Goal: Information Seeking & Learning: Learn about a topic

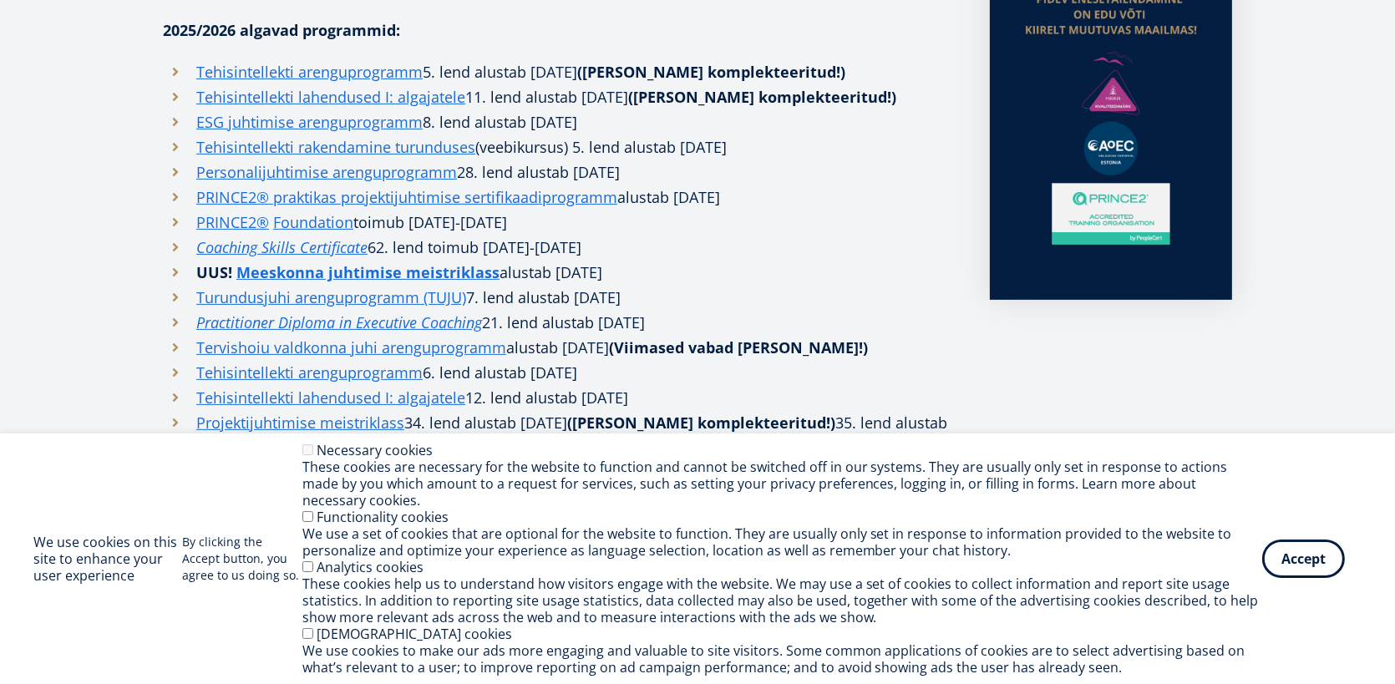
scroll to position [585, 0]
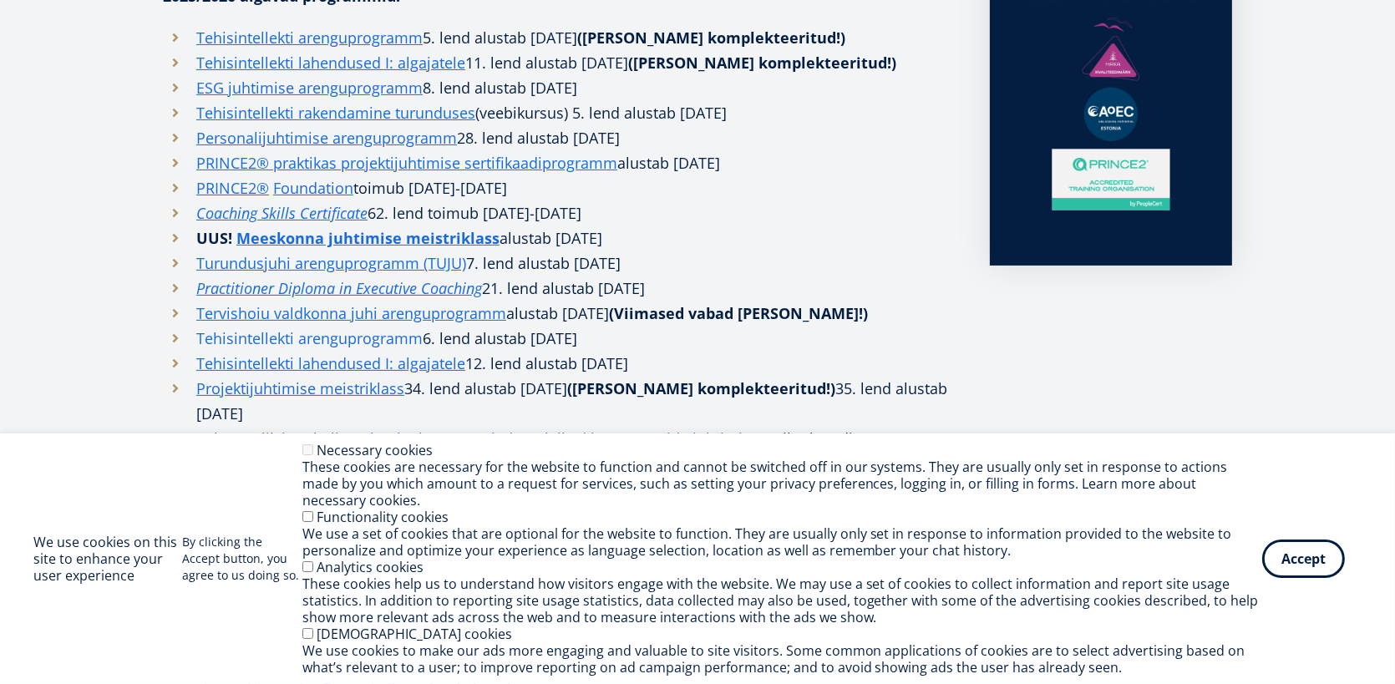
click at [356, 326] on link "Tehisintellekti arenguprogramm" at bounding box center [309, 338] width 226 height 25
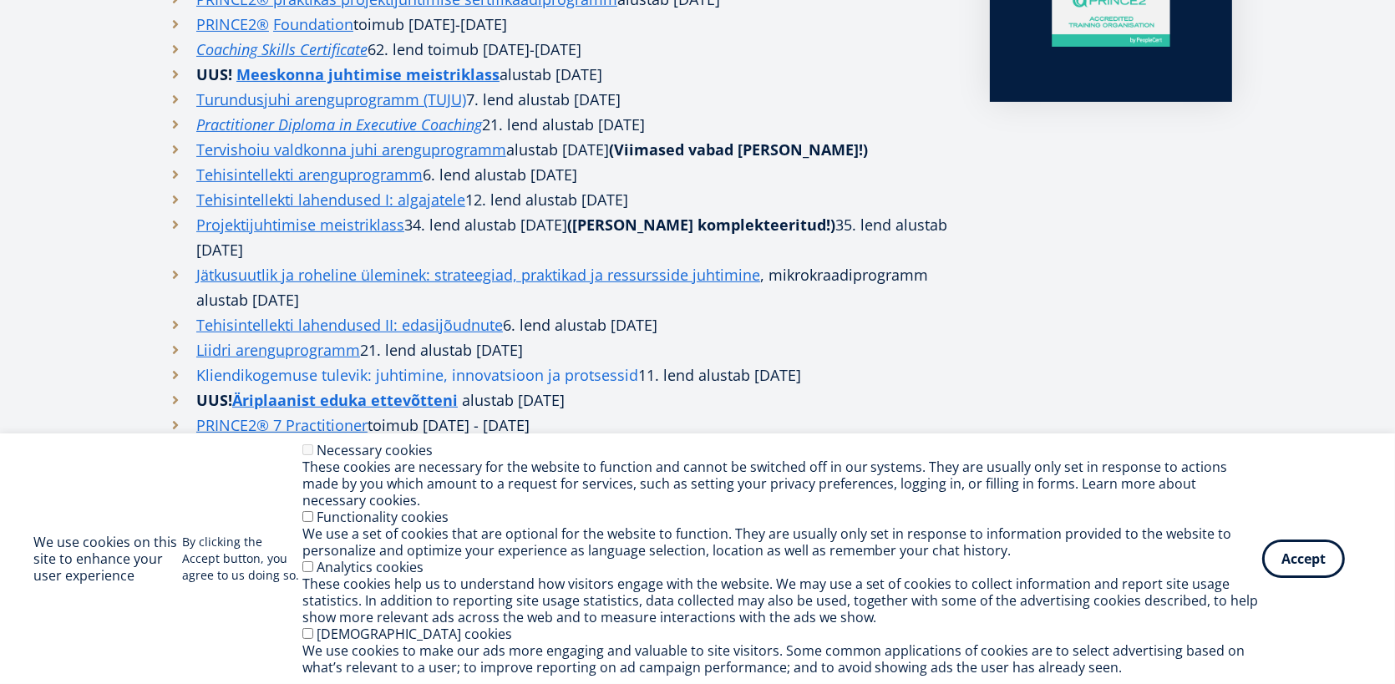
scroll to position [752, 0]
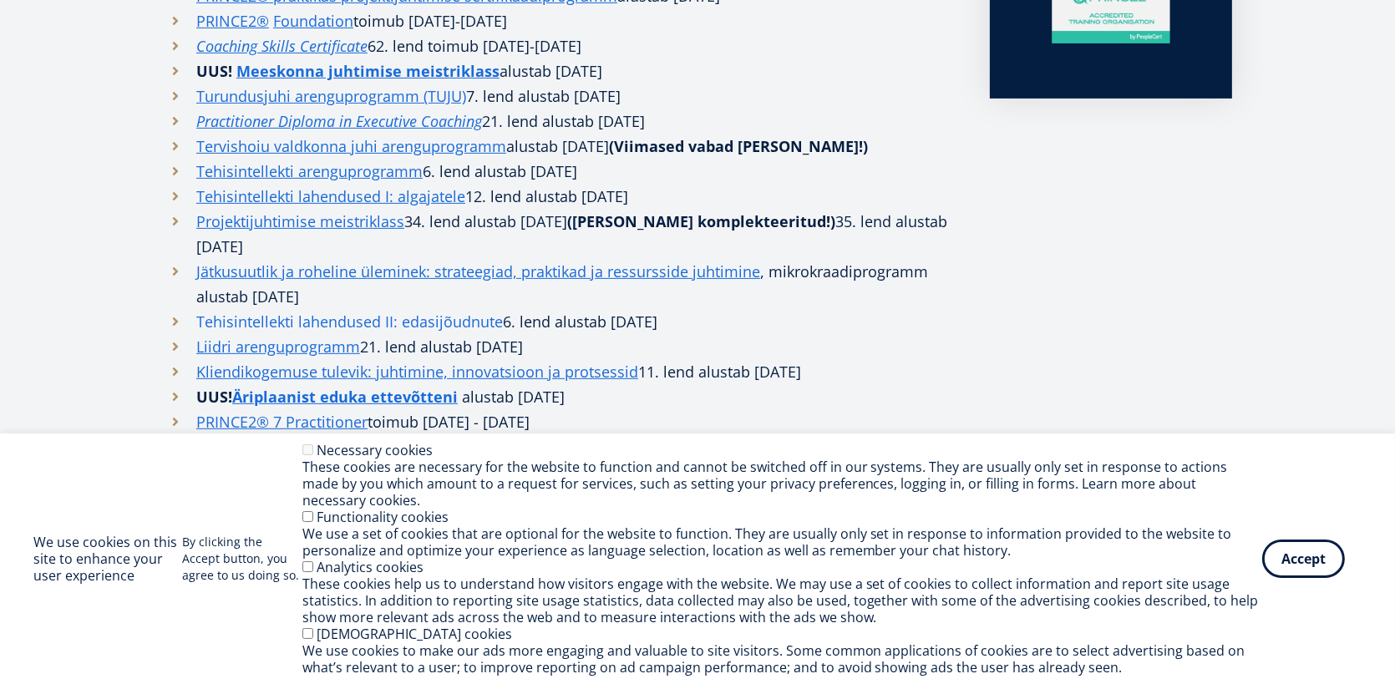
click at [357, 309] on link "Tehisintellekti lahendused II: edasijõudnute" at bounding box center [349, 321] width 307 height 25
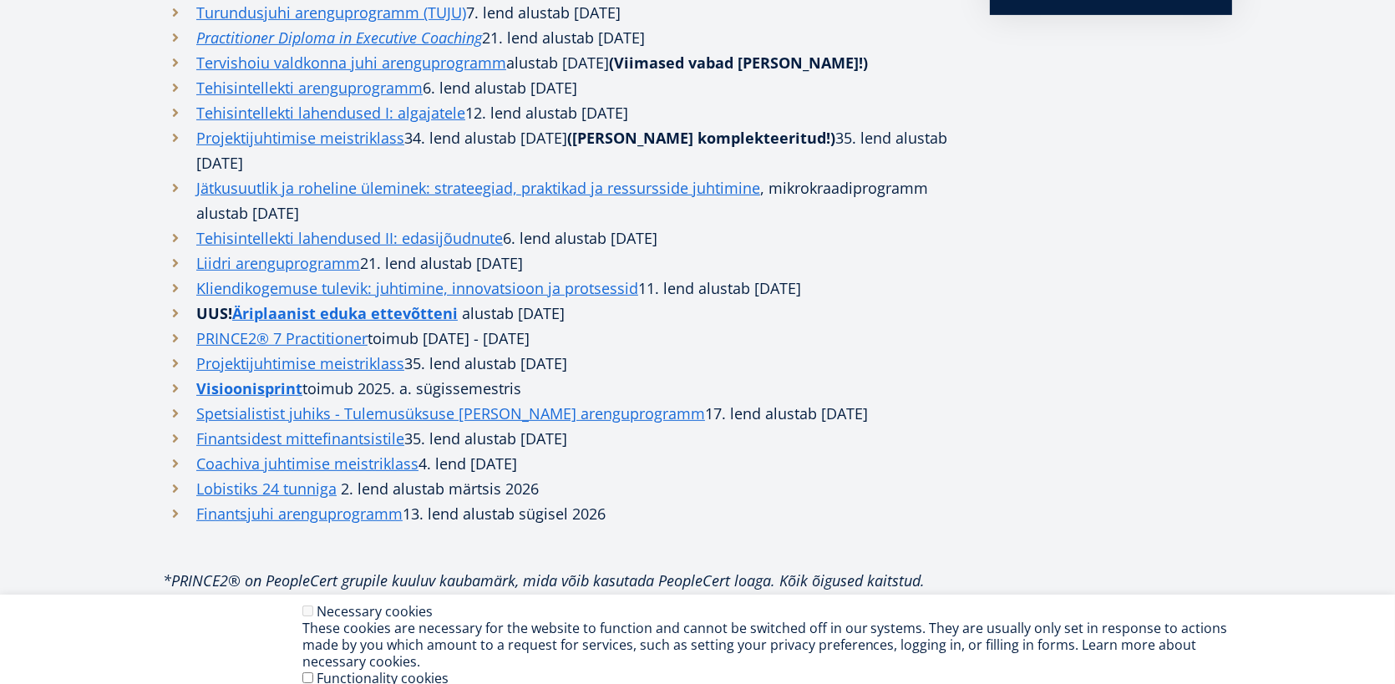
scroll to position [752, 0]
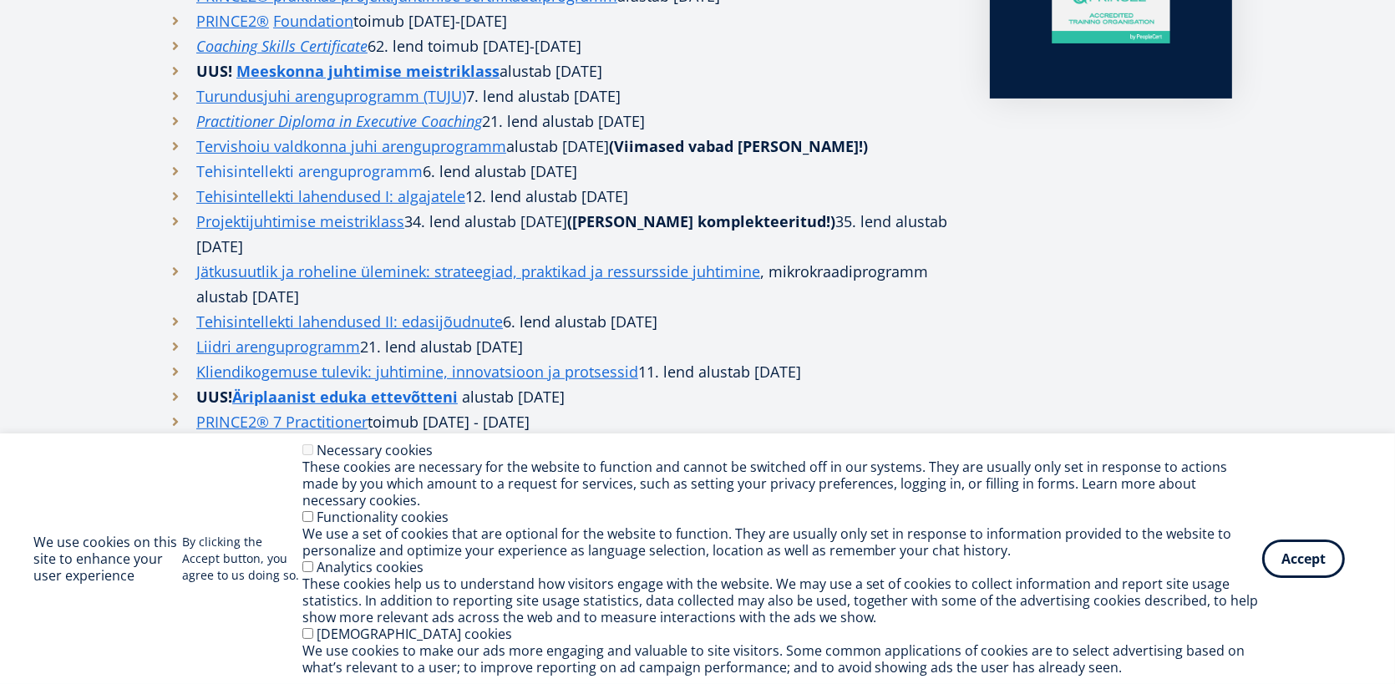
click at [347, 159] on link "Tehisintellekti arenguprogramm" at bounding box center [309, 171] width 226 height 25
